Goal: Transaction & Acquisition: Download file/media

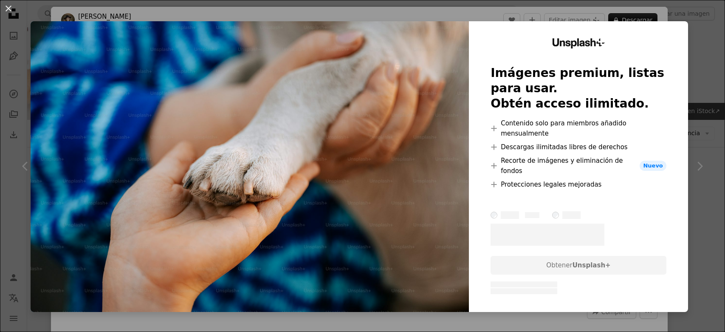
scroll to position [413, 0]
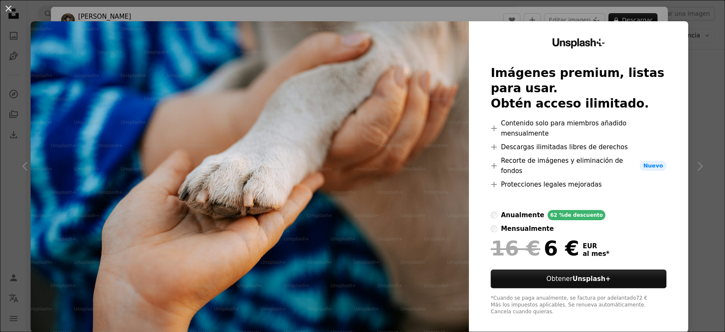
click at [693, 66] on div "An X shape Unsplash+ Imágenes premium, listas para usar. Obtén acceso ilimitado…" at bounding box center [362, 166] width 725 height 332
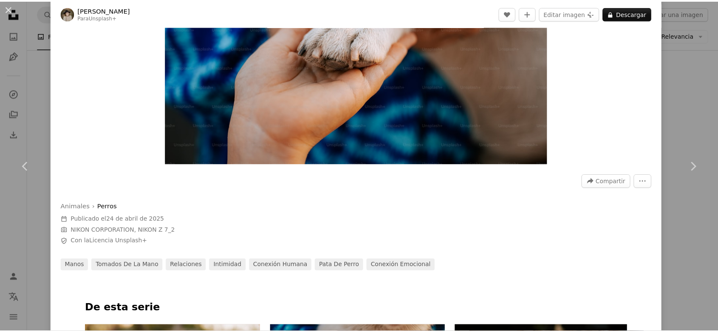
scroll to position [133, 0]
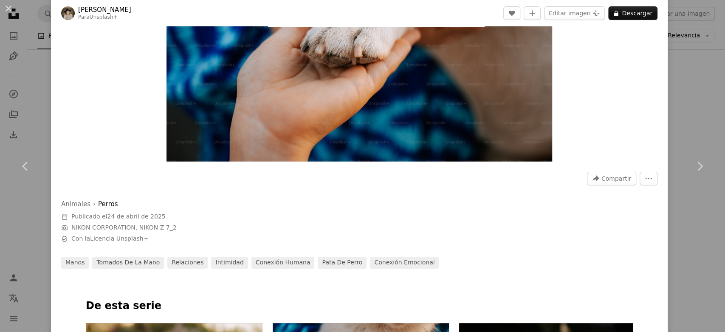
click at [687, 98] on div "An X shape Chevron left Chevron right [PERSON_NAME] Para Unsplash+ A heart A pl…" at bounding box center [362, 166] width 725 height 332
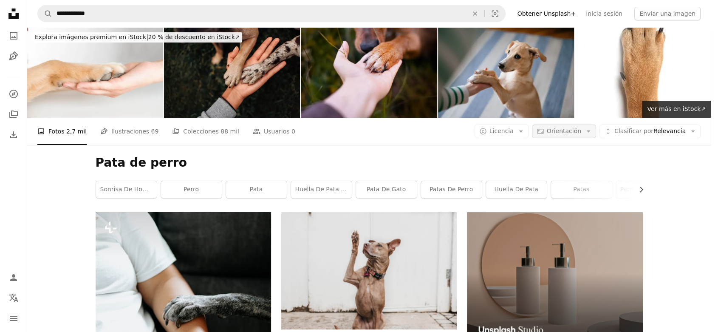
scroll to position [1690, 0]
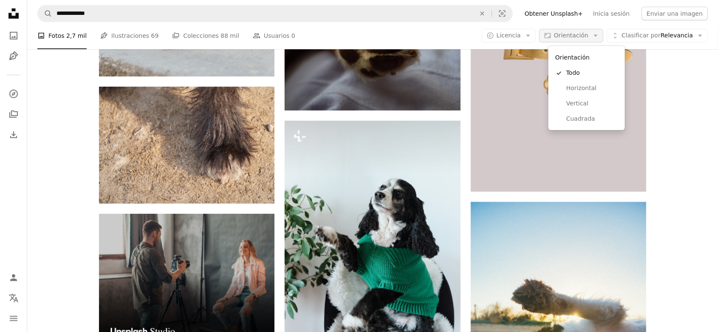
click at [588, 32] on span "Orientación" at bounding box center [571, 35] width 34 height 7
click at [596, 99] on span "Vertical" at bounding box center [592, 103] width 52 height 8
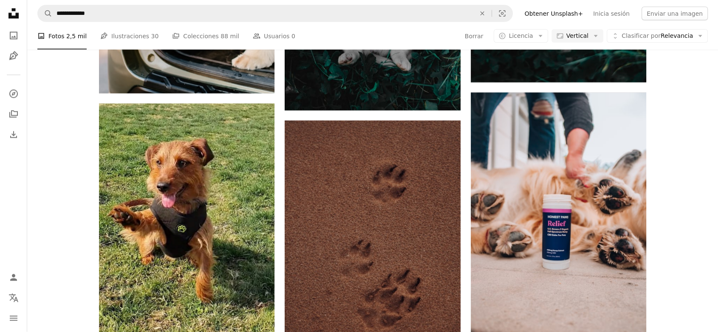
scroll to position [134, 0]
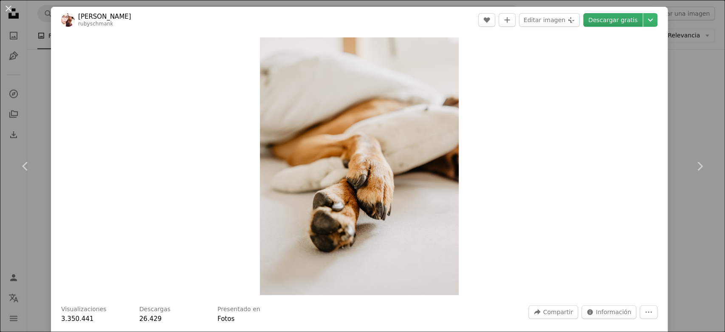
click at [604, 20] on link "Descargar gratis" at bounding box center [612, 20] width 59 height 14
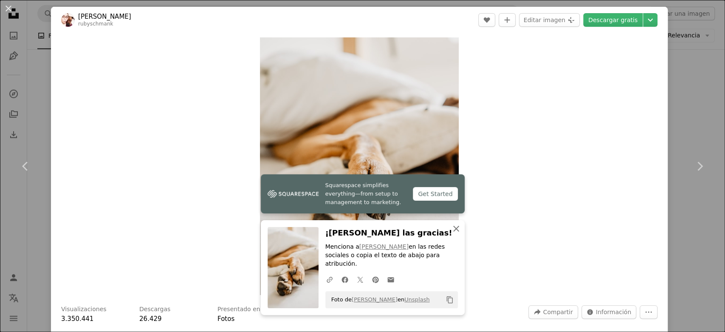
click at [453, 232] on icon "button" at bounding box center [456, 229] width 6 height 6
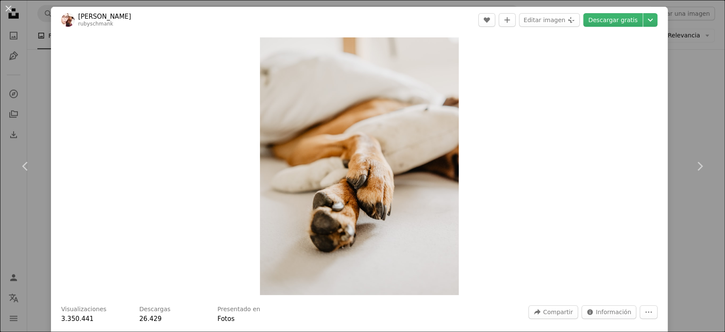
click at [687, 110] on div "An X shape Chevron left Chevron right [PERSON_NAME] rubyschmank A heart A plus …" at bounding box center [362, 166] width 725 height 332
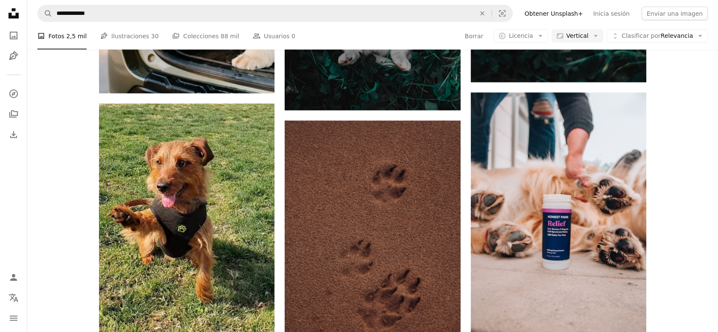
scroll to position [65, 0]
